Goal: Book appointment/travel/reservation

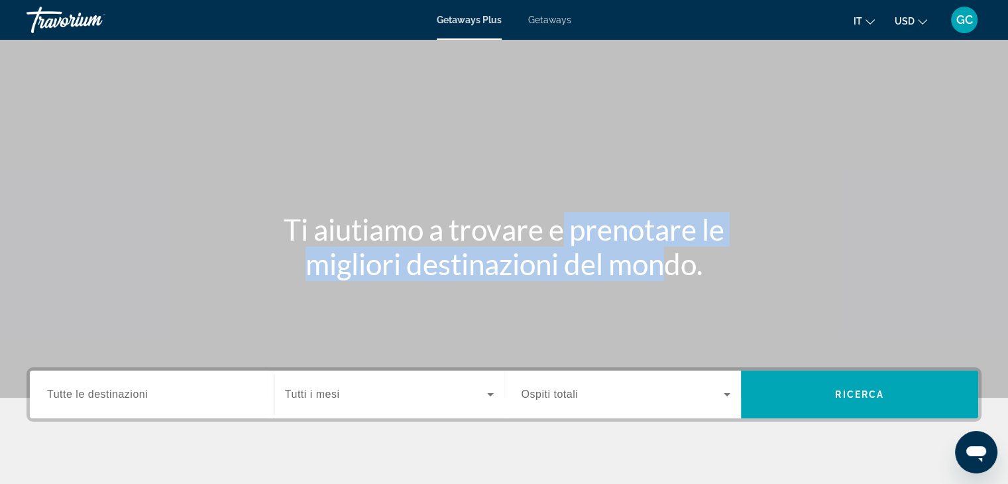
drag, startPoint x: 563, startPoint y: 220, endPoint x: 666, endPoint y: 260, distance: 110.2
click at [666, 260] on h1 "Ti aiutiamo a trovare e prenotare le migliori destinazioni del mondo." at bounding box center [504, 246] width 497 height 69
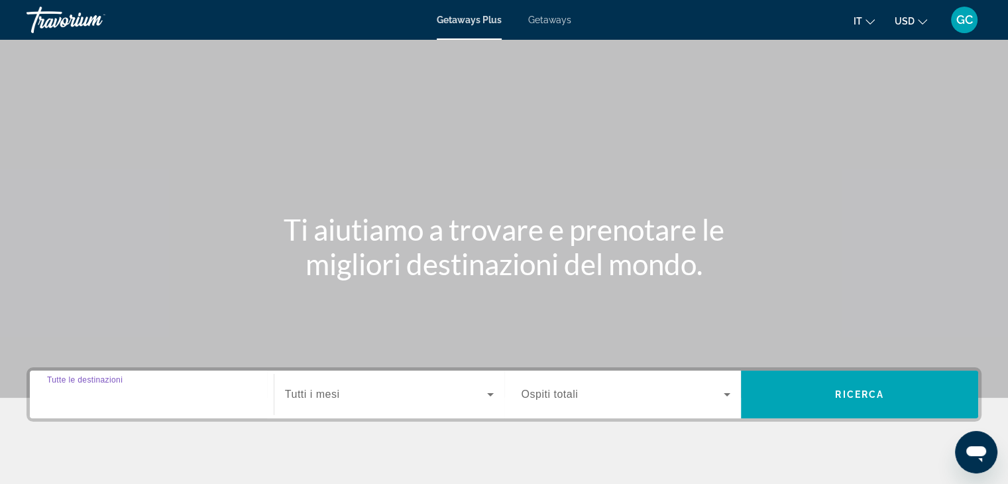
click at [178, 390] on input "Destination Tutte le destinazioni" at bounding box center [151, 395] width 209 height 16
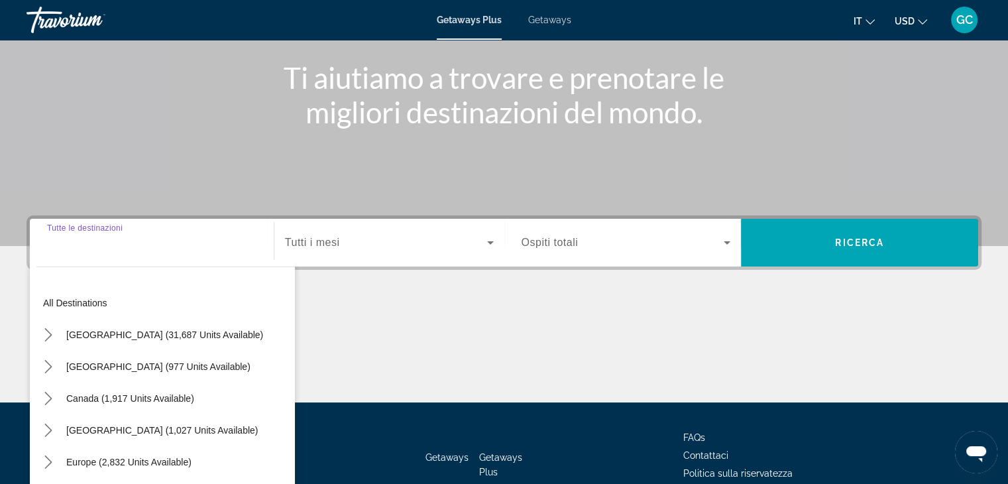
scroll to position [233, 0]
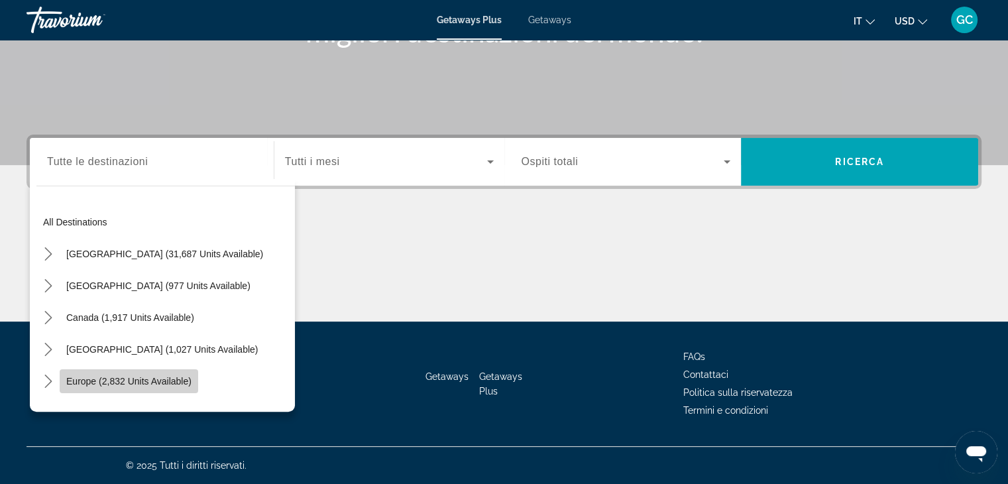
click at [188, 369] on span "Select destination: Europe (2,832 units available)" at bounding box center [129, 381] width 139 height 32
type input "**********"
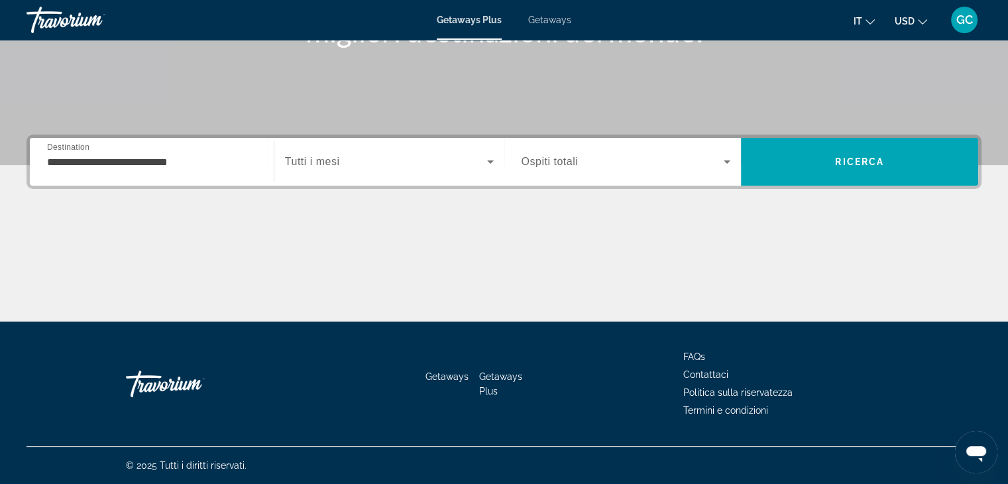
click at [390, 144] on div "Search widget" at bounding box center [389, 161] width 209 height 37
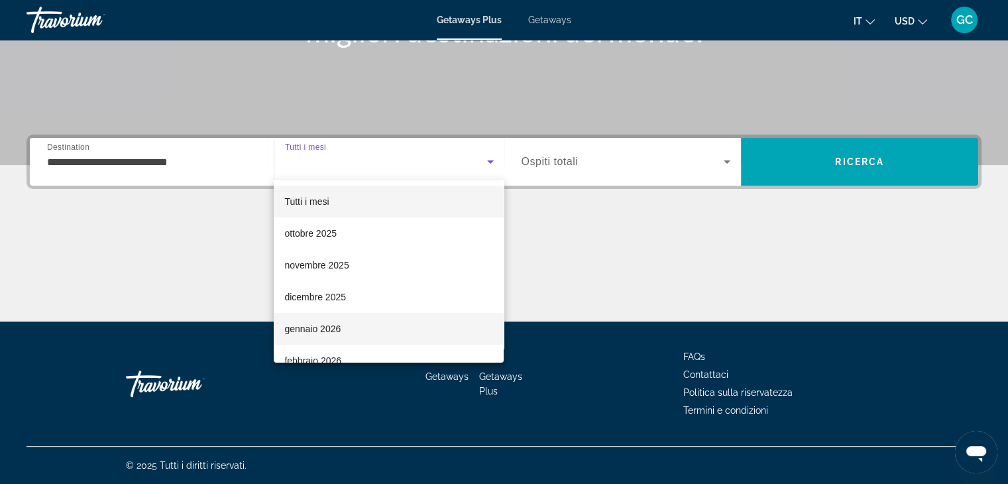
click at [373, 319] on mat-option "gennaio 2026" at bounding box center [389, 329] width 230 height 32
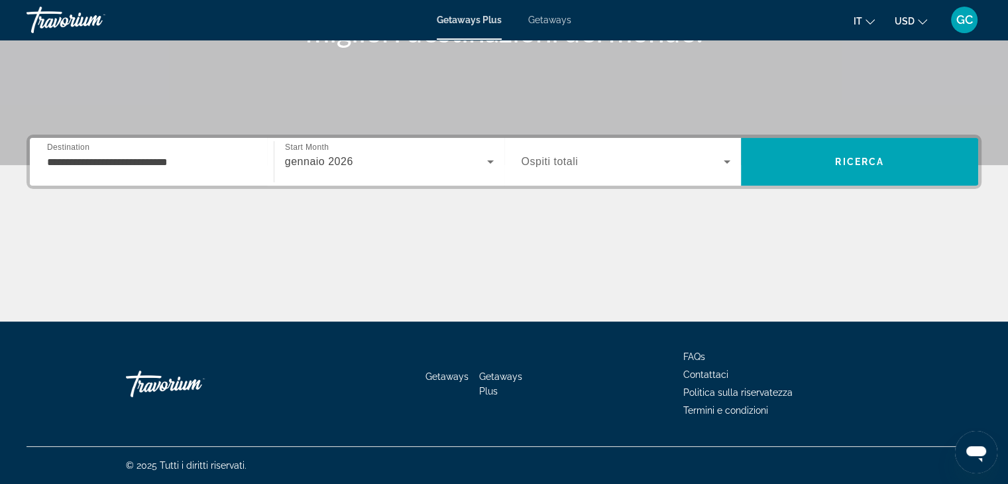
click at [640, 147] on div "Search widget" at bounding box center [626, 161] width 209 height 37
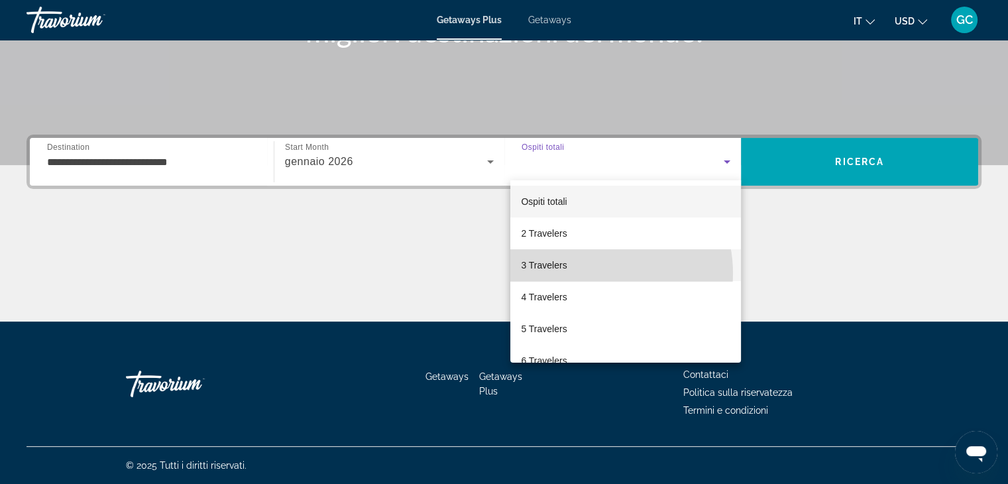
click at [595, 273] on mat-option "3 Travelers" at bounding box center [625, 265] width 231 height 32
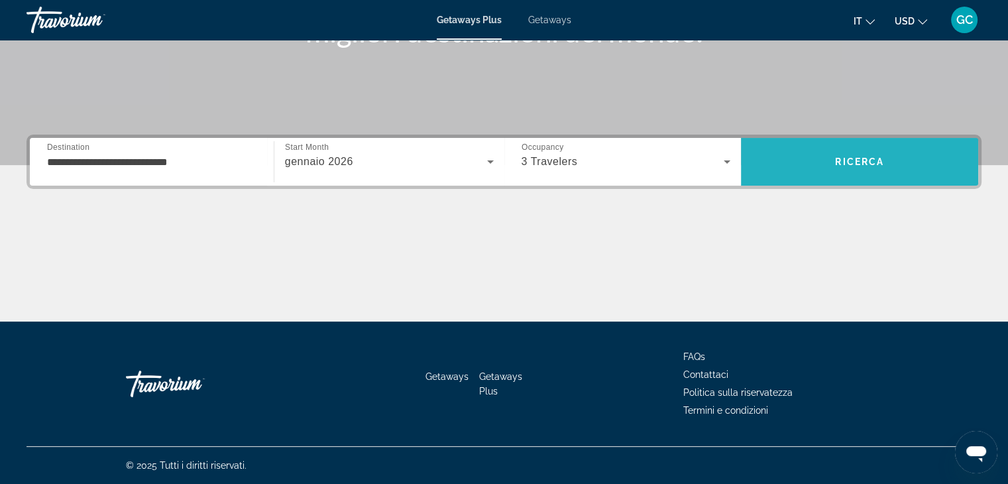
click at [886, 167] on span "Search" at bounding box center [859, 162] width 237 height 32
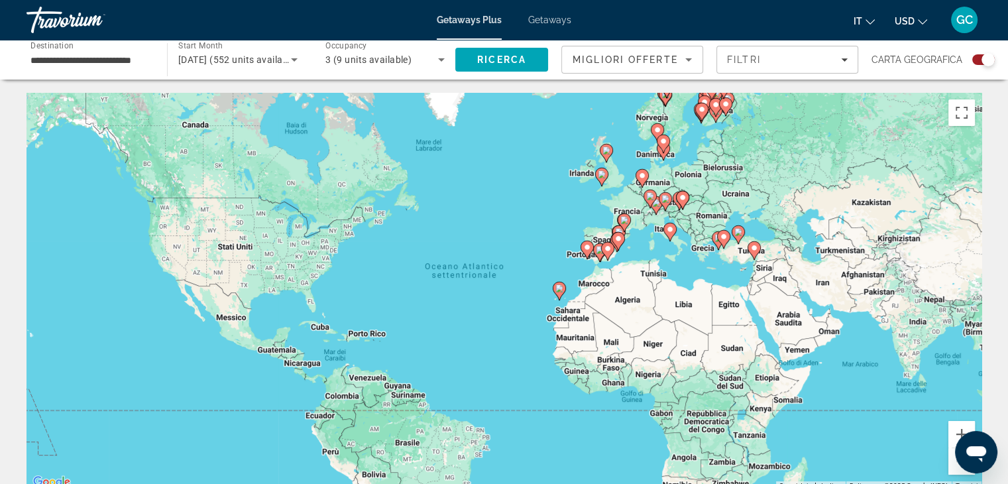
click at [671, 239] on icon "Main content" at bounding box center [669, 232] width 13 height 19
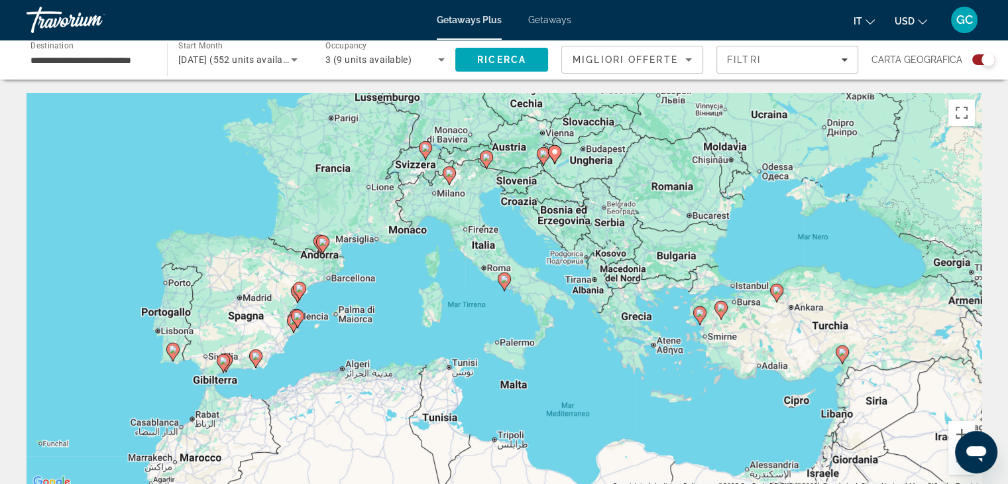
click at [501, 288] on gmp-advanced-marker "Main content" at bounding box center [504, 282] width 13 height 20
type input "**********"
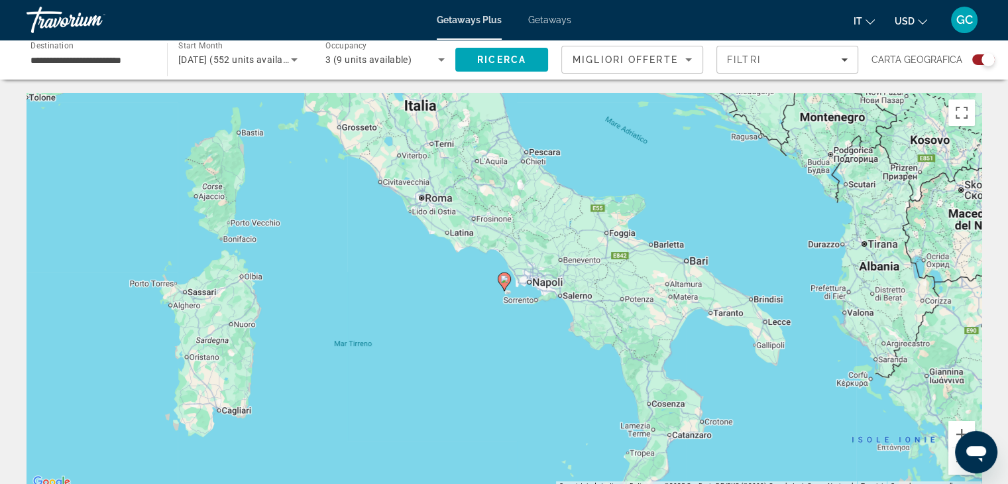
click at [504, 280] on image "Main content" at bounding box center [504, 279] width 8 height 8
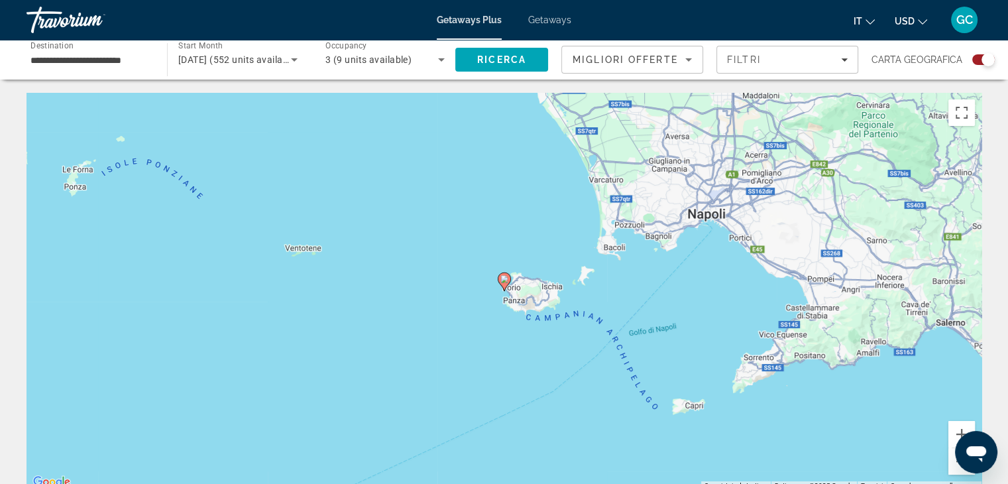
click at [504, 280] on image "Main content" at bounding box center [504, 279] width 8 height 8
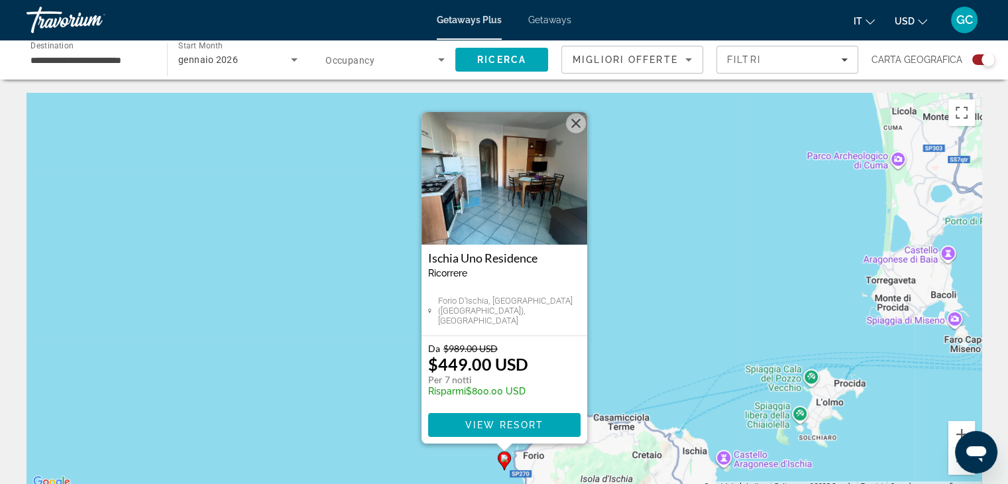
click at [570, 127] on button "Chiudi" at bounding box center [576, 123] width 20 height 20
